Goal: Task Accomplishment & Management: Manage account settings

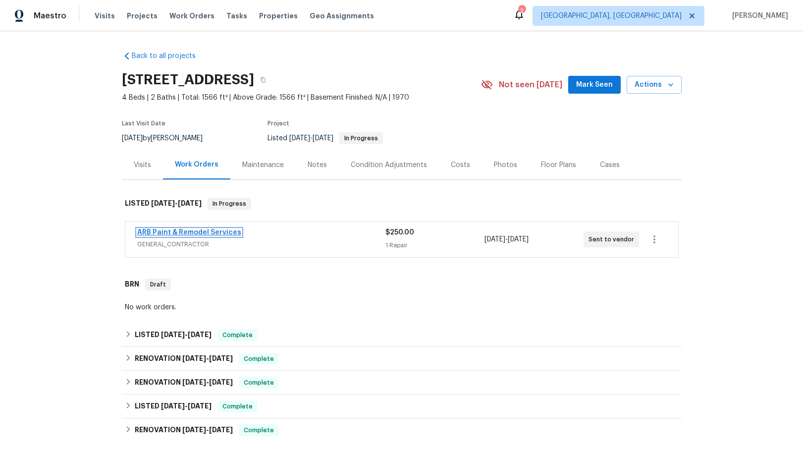
click at [200, 233] on link "ARB Paint & Remodel Services" at bounding box center [189, 232] width 104 height 7
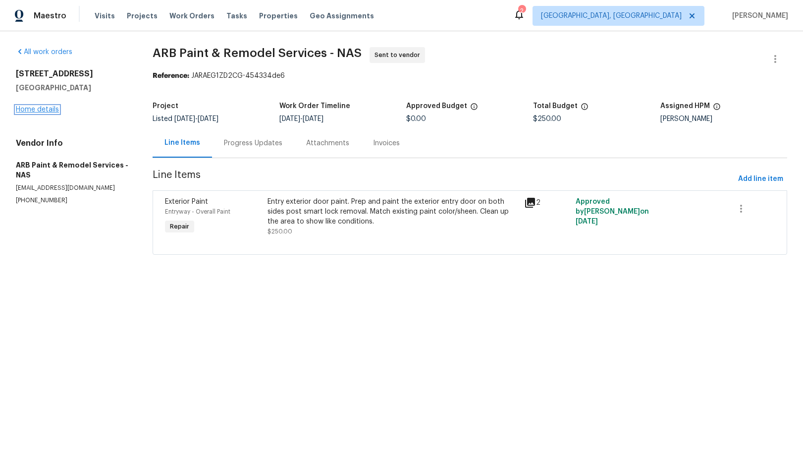
click at [45, 111] on link "Home details" at bounding box center [37, 109] width 43 height 7
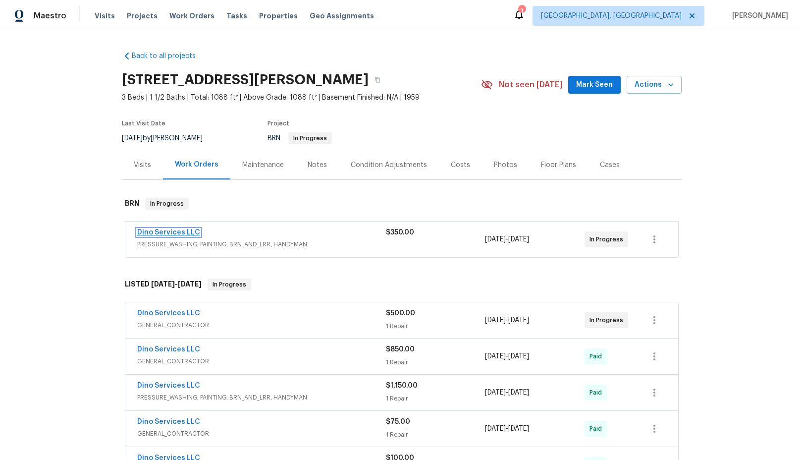
click at [171, 231] on link "Dino Services LLC" at bounding box center [168, 232] width 63 height 7
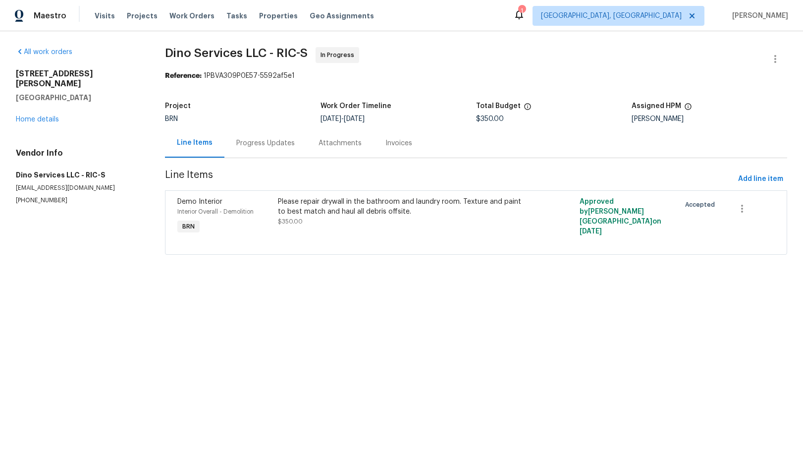
click at [270, 146] on div "Progress Updates" at bounding box center [265, 143] width 58 height 10
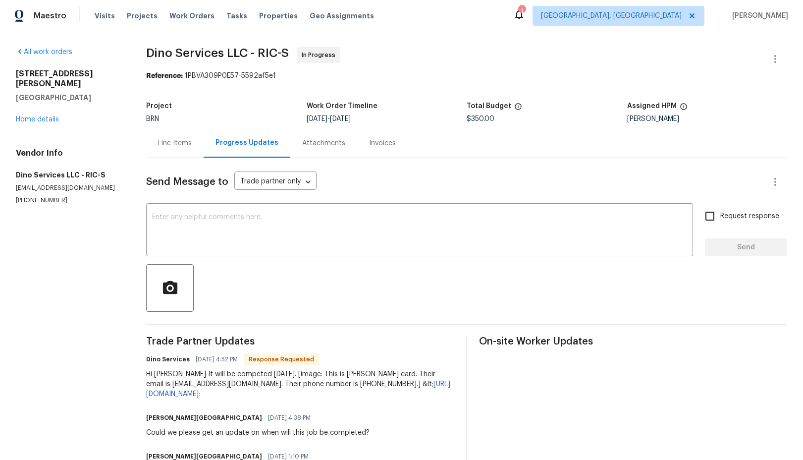
click at [24, 114] on div "[STREET_ADDRESS][PERSON_NAME] Home details" at bounding box center [69, 96] width 107 height 55
click at [35, 115] on link "Home details" at bounding box center [37, 118] width 43 height 7
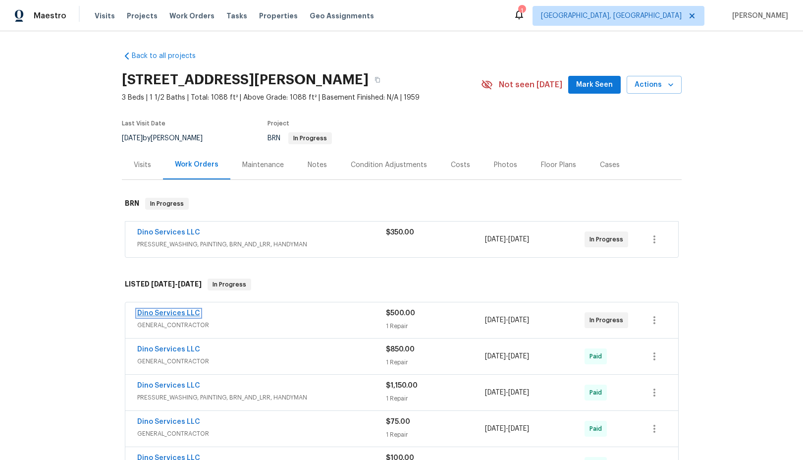
click at [179, 312] on link "Dino Services LLC" at bounding box center [168, 313] width 63 height 7
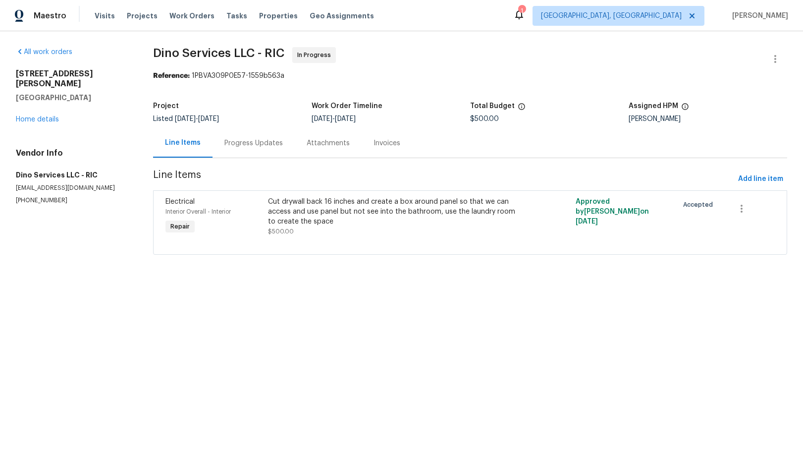
click at [253, 148] on div "Progress Updates" at bounding box center [253, 143] width 58 height 10
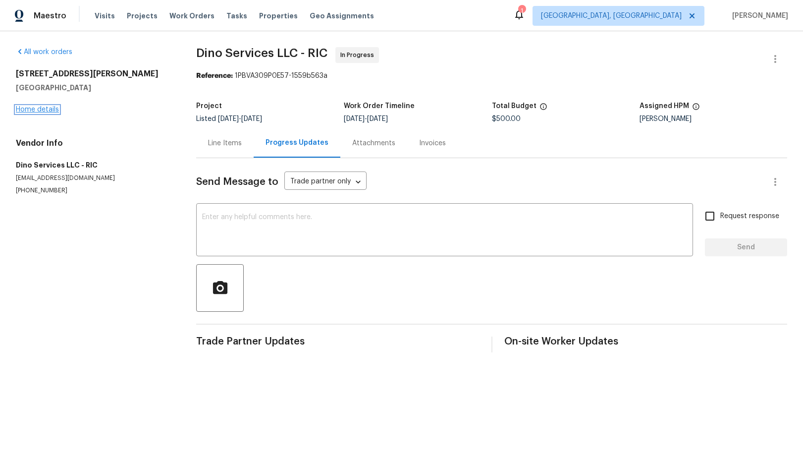
click at [52, 110] on link "Home details" at bounding box center [37, 109] width 43 height 7
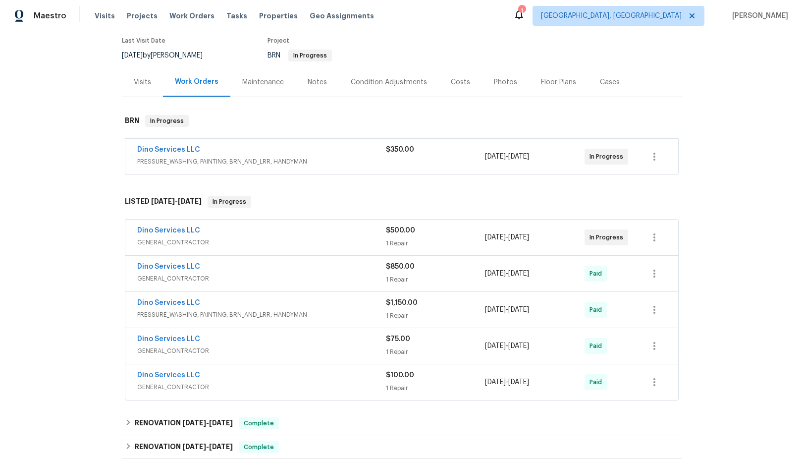
scroll to position [88, 0]
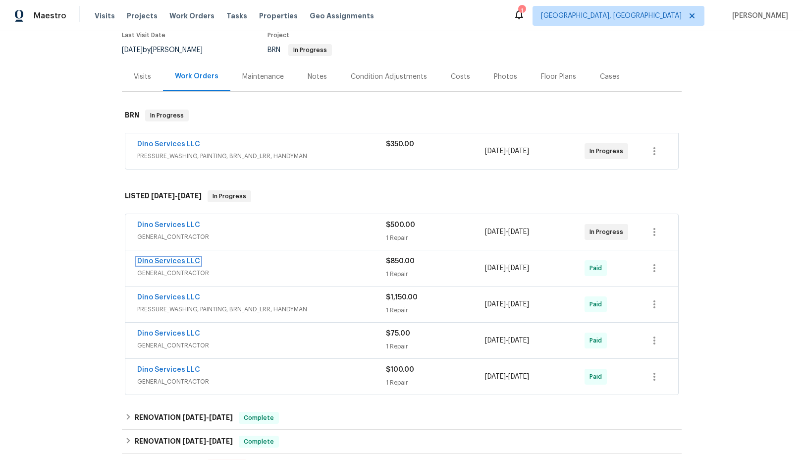
click at [166, 261] on link "Dino Services LLC" at bounding box center [168, 261] width 63 height 7
